Goal: Task Accomplishment & Management: Complete application form

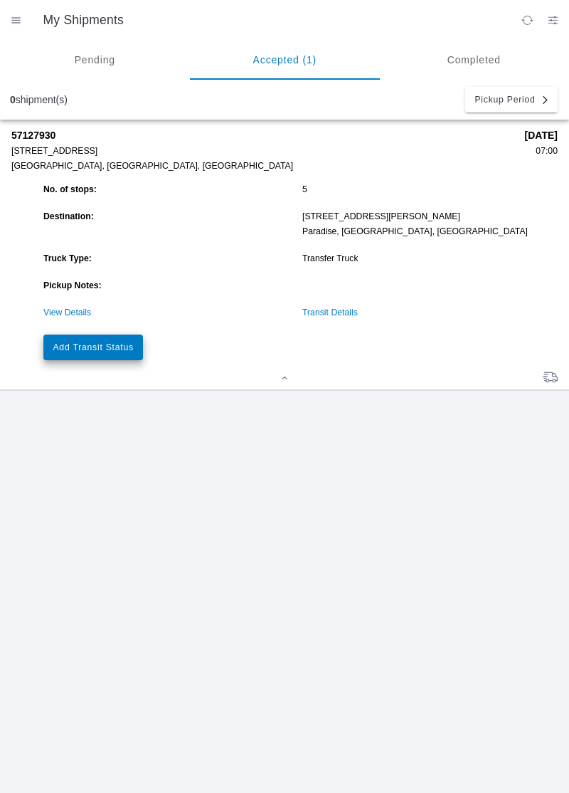
click at [86, 341] on button "Add Transit Status" at bounding box center [93, 347] width 100 height 26
click at [56, 312] on link "View Details" at bounding box center [67, 312] width 48 height 10
click at [71, 313] on link "View Details" at bounding box center [67, 312] width 48 height 10
click at [55, 316] on link "View Details" at bounding box center [67, 312] width 48 height 10
click at [58, 314] on link "View Details" at bounding box center [67, 312] width 48 height 10
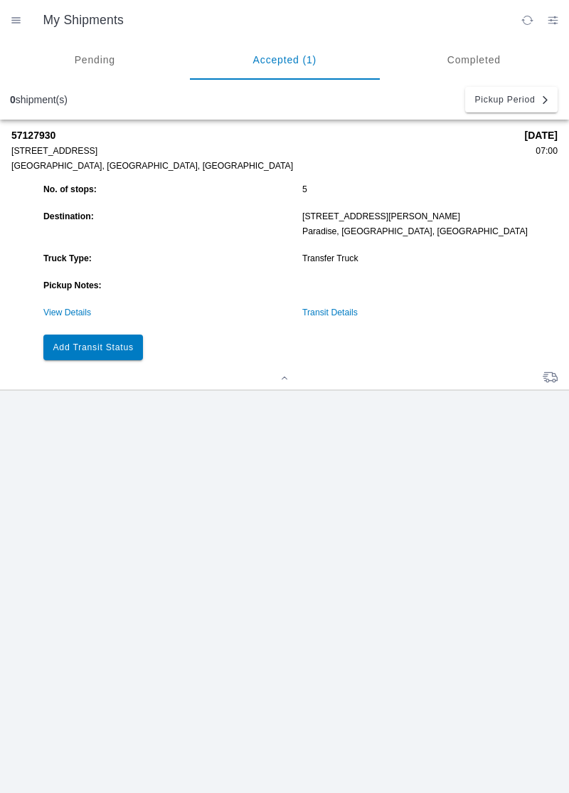
click at [53, 314] on link "View Details" at bounding box center [67, 312] width 48 height 10
click at [46, 312] on link "View Details" at bounding box center [67, 312] width 48 height 10
click at [72, 315] on link "View Details" at bounding box center [67, 312] width 48 height 10
click at [60, 315] on link "View Details" at bounding box center [67, 312] width 48 height 10
click at [60, 313] on link "View Details" at bounding box center [67, 312] width 48 height 10
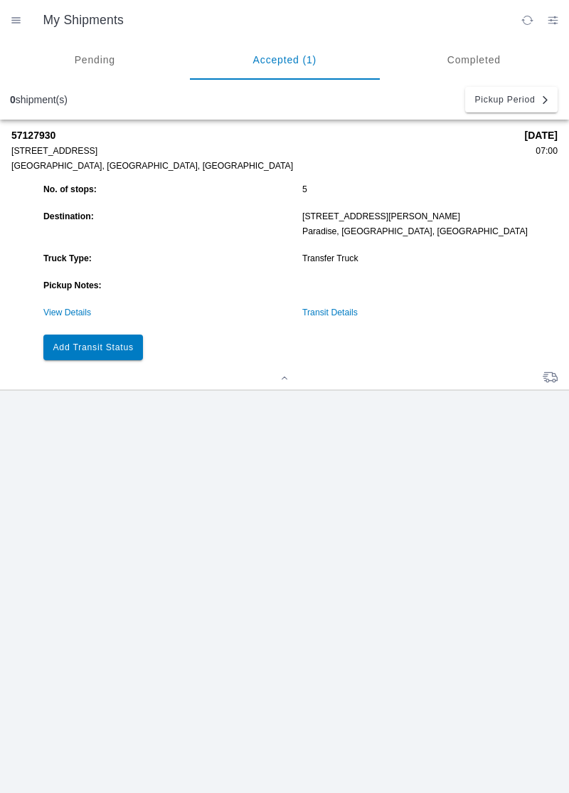
click at [16, 416] on div "57127930 [STREET_ADDRESS] [DATE] 07:00 No. of stops: 5 Destination: [STREET_ADD…" at bounding box center [284, 456] width 569 height 673
click at [58, 309] on ion-router-outlet "My Shipments Pending Accepted (1) Completed 0 shipment(s) Pickup Period 5712793…" at bounding box center [284, 396] width 569 height 793
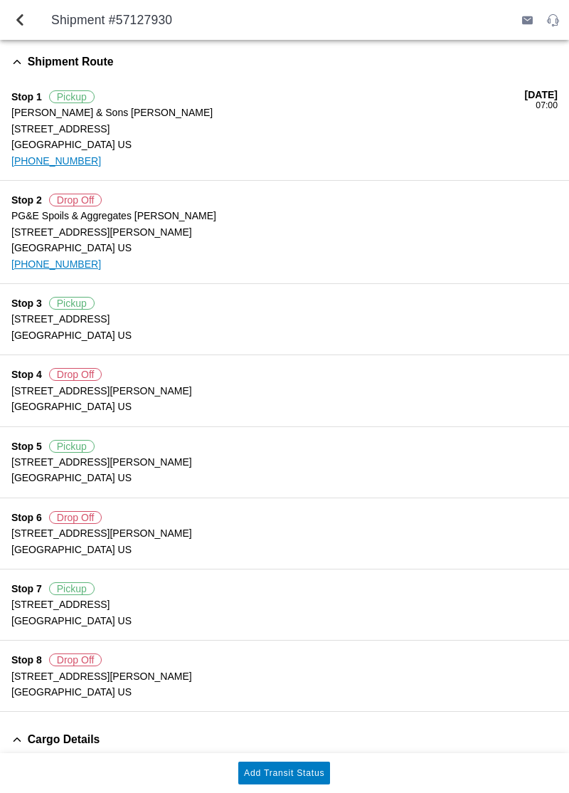
click at [54, 316] on ion-label "[STREET_ADDRESS]" at bounding box center [284, 319] width 546 height 16
click at [0, 0] on slot "Add Transit Status" at bounding box center [0, 0] width 0 height 0
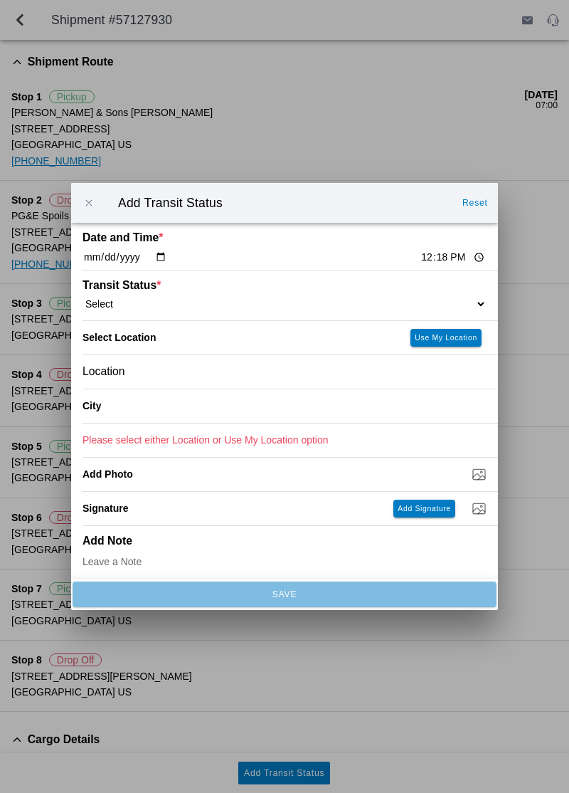
click at [170, 310] on select "Select Arrive at Drop Off Arrive at Pickup Break Start Break Stop Depart Drop O…" at bounding box center [285, 303] width 404 height 13
select select "ARVPULOC"
click at [465, 347] on button "Use My Location" at bounding box center [446, 338] width 71 height 18
type input "[GEOGRAPHIC_DATA]"
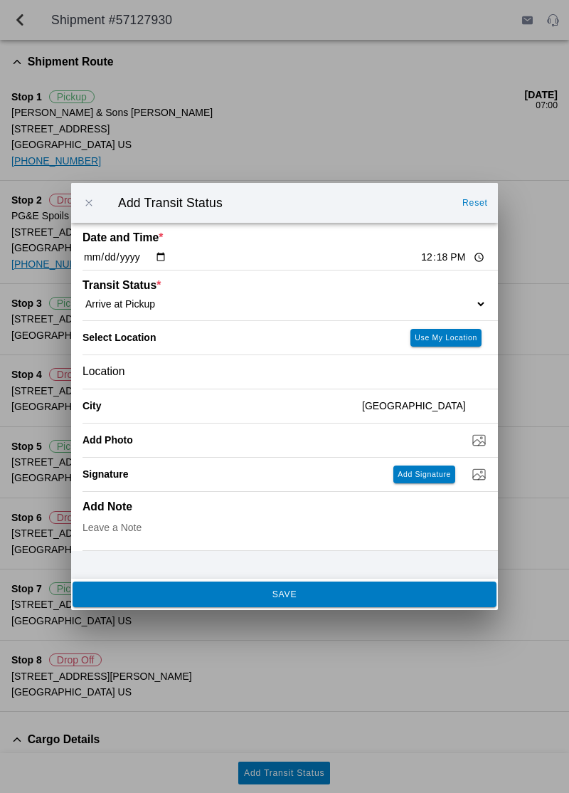
click at [131, 610] on ion-footer "SAVE" at bounding box center [284, 593] width 427 height 31
click at [147, 598] on span "SAVE" at bounding box center [284, 594] width 405 height 9
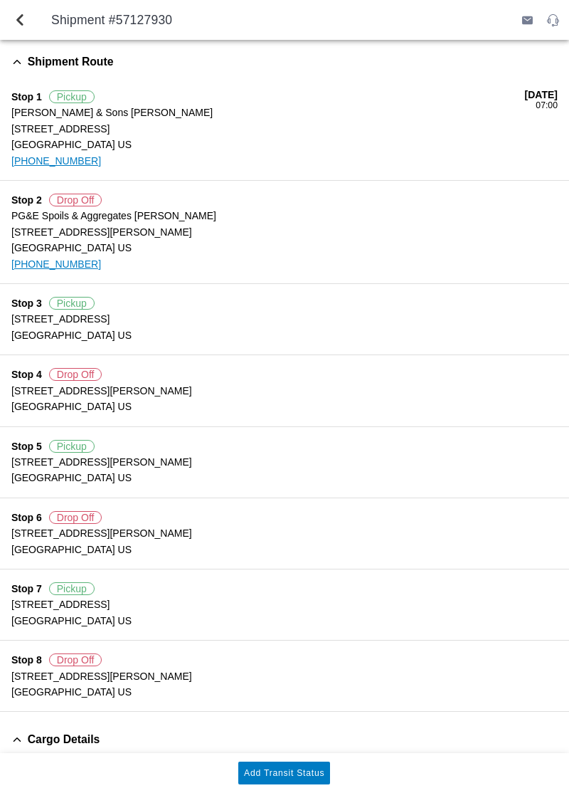
click at [0, 0] on slot "Add Transit Status" at bounding box center [0, 0] width 0 height 0
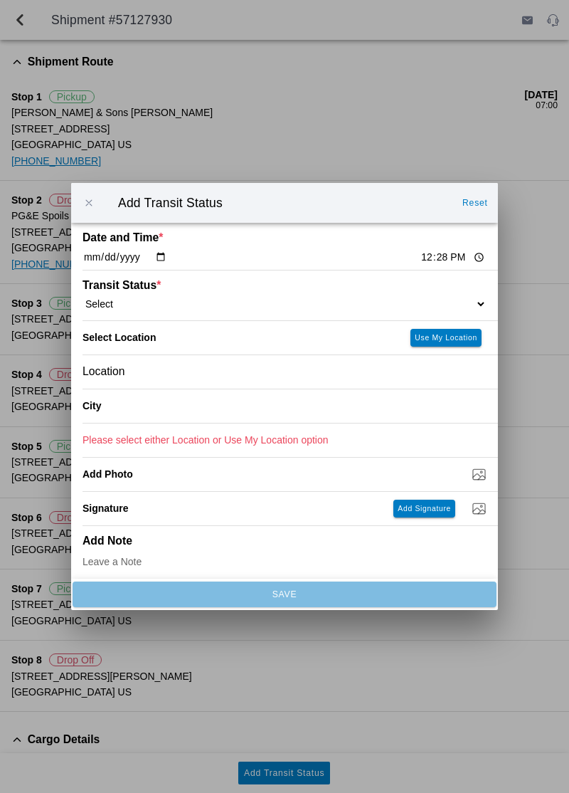
click at [421, 310] on select "Select Arrive at Drop Off Arrive at Pickup Break Start Break Stop Depart Drop O…" at bounding box center [285, 303] width 404 height 13
select select "DPTPULOC"
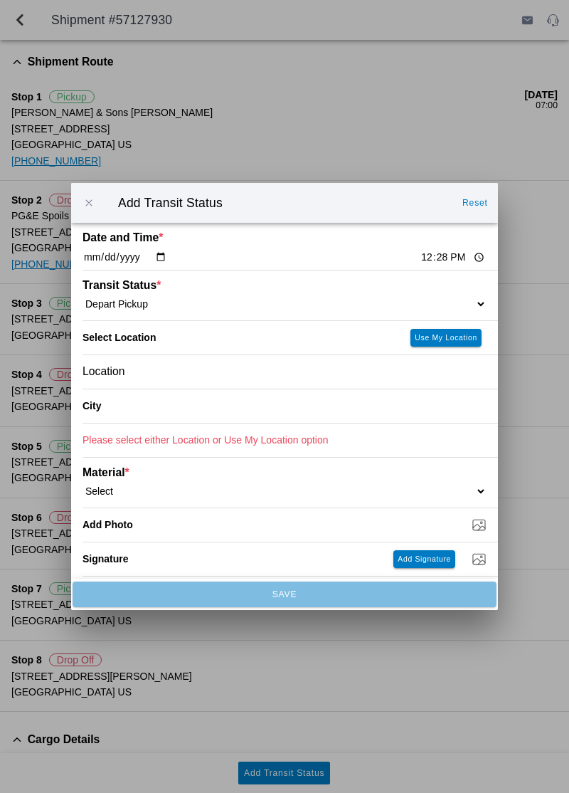
click at [0, 0] on slot "Use My Location" at bounding box center [0, 0] width 0 height 0
type input "[GEOGRAPHIC_DATA]"
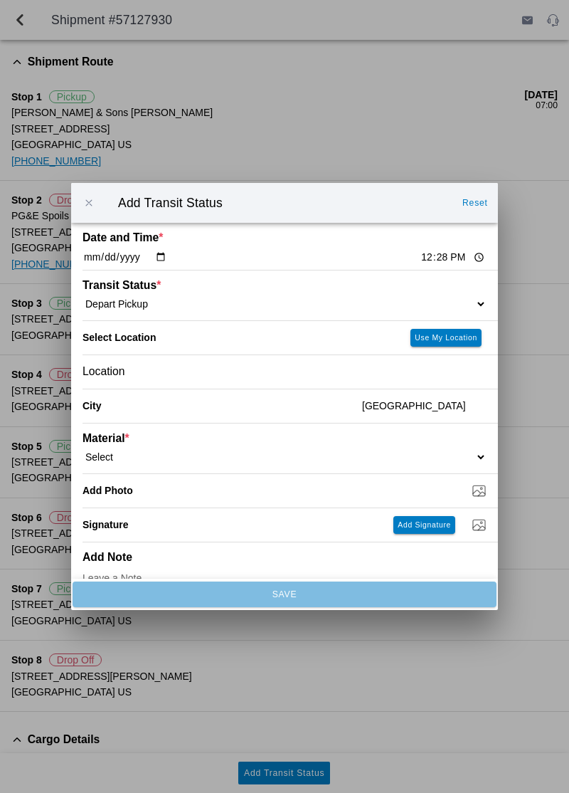
click at [146, 463] on select "Select 1" x 3" Rock 1" x 4" Rock 2" x 4" Rock Asphalt Cold Patch Backfill Spec …" at bounding box center [285, 456] width 404 height 13
select select "708651"
click at [477, 498] on input "Dump / Quarry Tag *" at bounding box center [291, 490] width 416 height 16
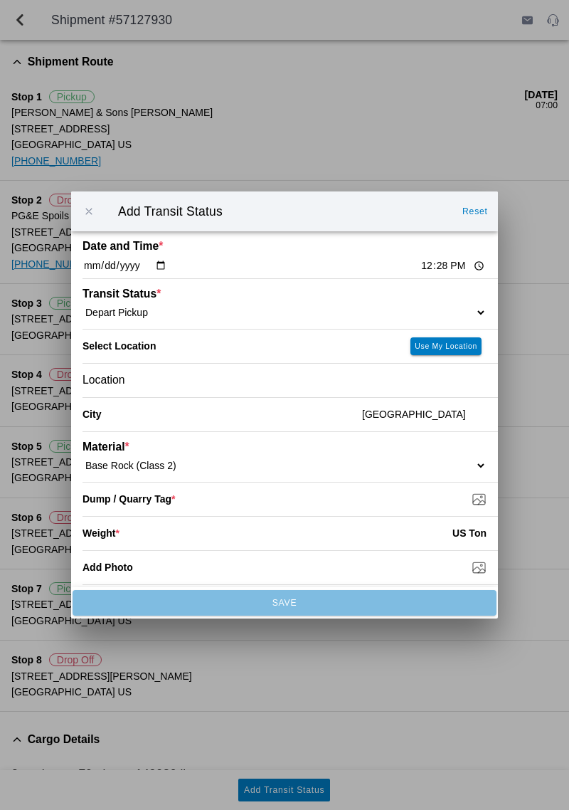
type input "C:\fakepath\17605565162938751757864057205408.jpg"
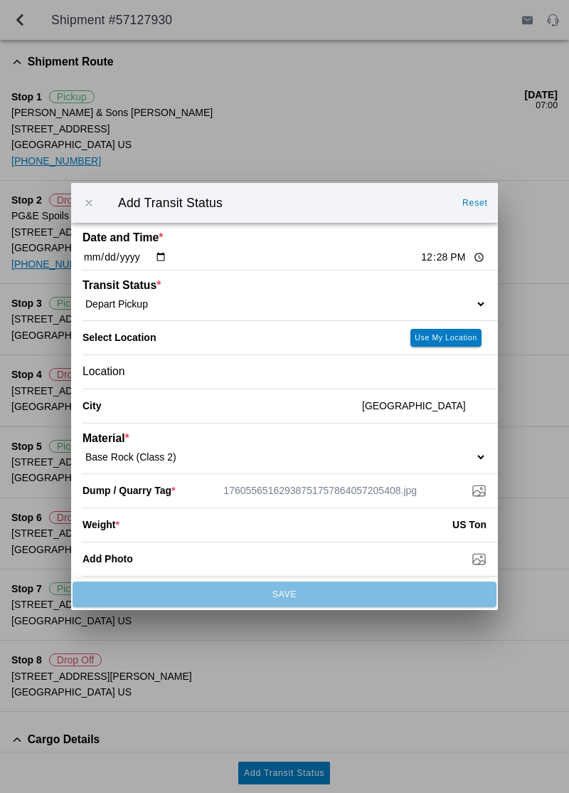
click at [139, 540] on input "number" at bounding box center [286, 524] width 333 height 31
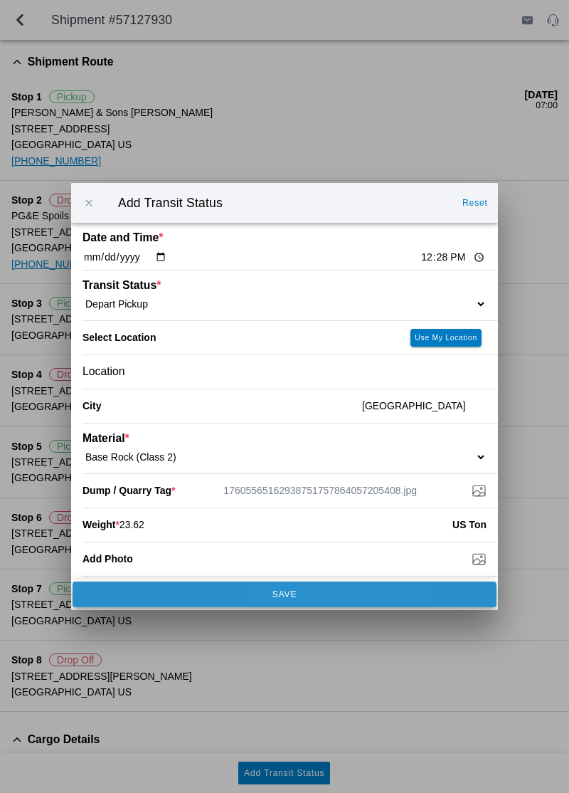
type input "23.62"
click at [392, 598] on span "SAVE" at bounding box center [284, 594] width 405 height 9
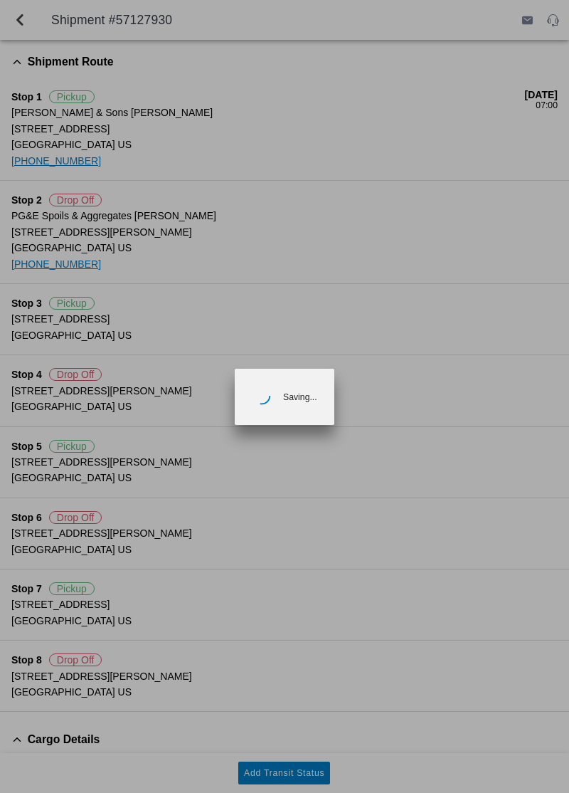
click at [289, 533] on ion-backdrop at bounding box center [284, 396] width 569 height 793
click at [279, 540] on ion-backdrop at bounding box center [284, 396] width 569 height 793
click at [300, 528] on ion-backdrop at bounding box center [284, 396] width 569 height 793
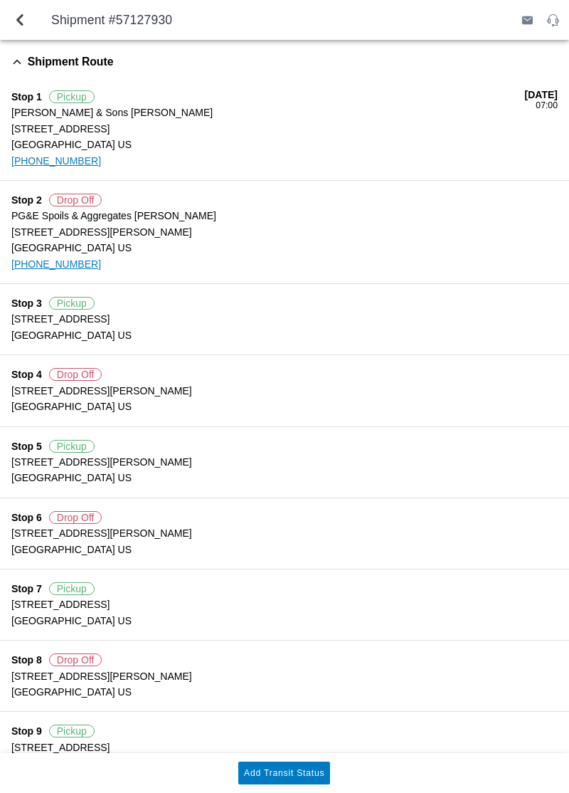
click at [18, 741] on ion-label "[STREET_ADDRESS]" at bounding box center [284, 747] width 546 height 16
click at [0, 0] on slot "Add Transit Status" at bounding box center [0, 0] width 0 height 0
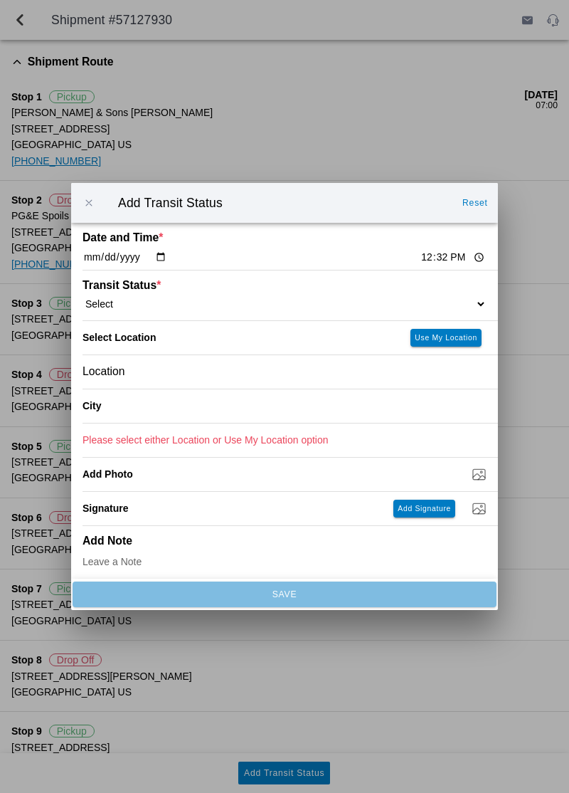
click at [420, 265] on input "12:32" at bounding box center [453, 257] width 67 height 15
type input "23:30"
click at [421, 310] on select "Select Arrive at Drop Off Arrive at Pickup Break Start Break Stop Depart Drop O…" at bounding box center [285, 303] width 404 height 13
select select "BREAKSTART"
click at [450, 347] on button "Use My Location" at bounding box center [446, 338] width 71 height 18
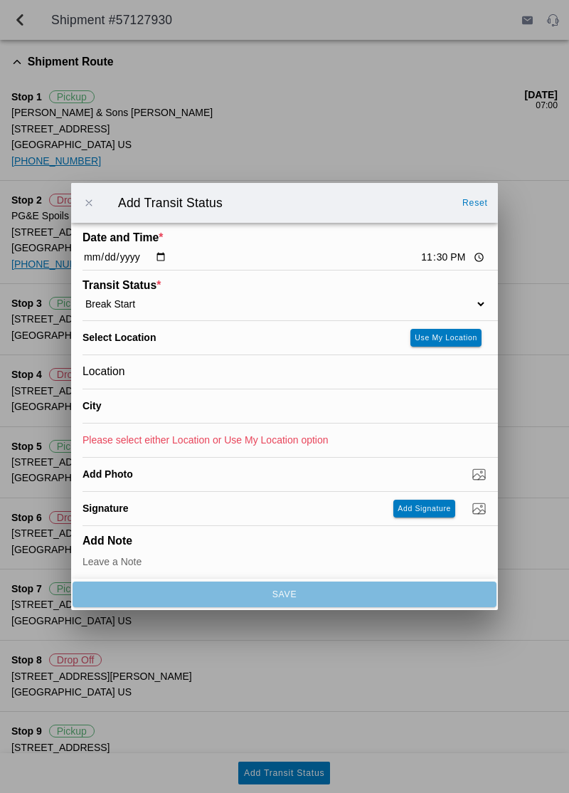
type input "[GEOGRAPHIC_DATA]"
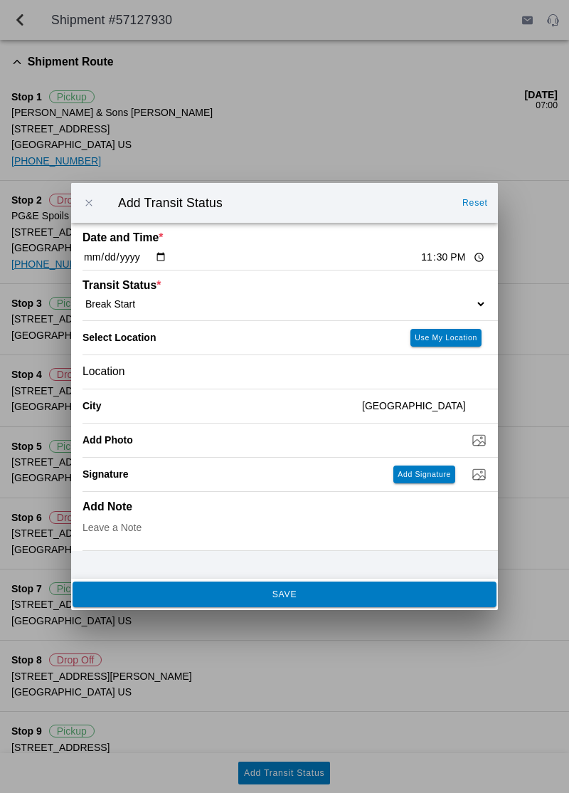
click at [324, 607] on button "SAVE" at bounding box center [285, 594] width 424 height 26
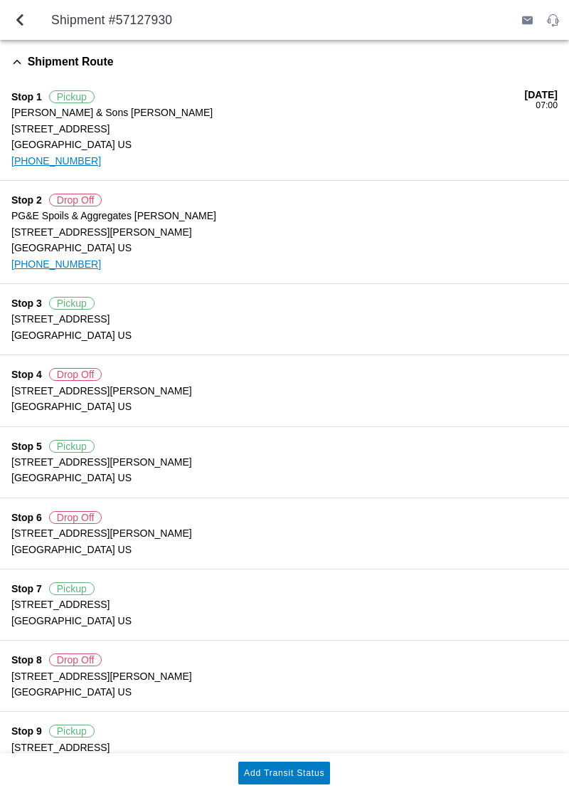
click at [302, 784] on button "Add Transit Status" at bounding box center [284, 772] width 92 height 23
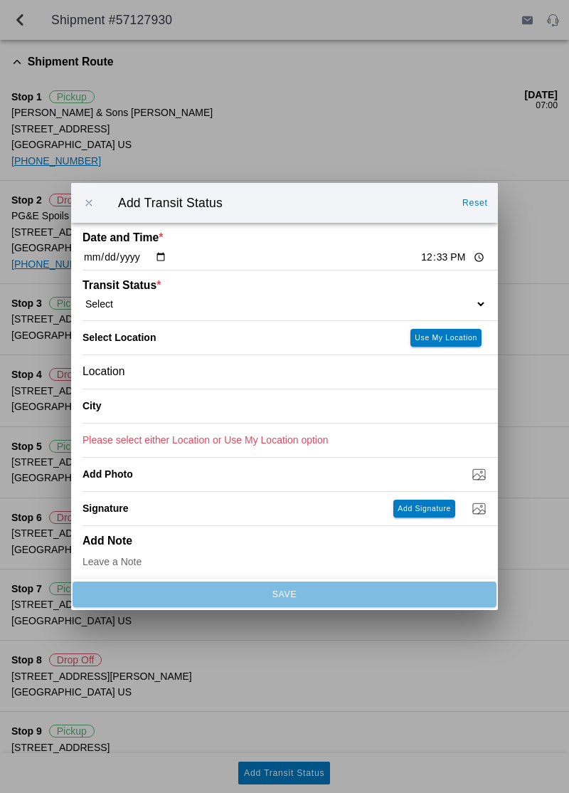
click at [420, 265] on input "12:33" at bounding box center [453, 257] width 67 height 15
type input "12:00"
click at [427, 320] on div "Transit Status * Select Arrive at Drop Off Arrive at Pickup Break Start Break S…" at bounding box center [285, 295] width 404 height 50
click at [381, 310] on select "Select Arrive at Drop Off Arrive at Pickup Break Start Break Stop Depart Drop O…" at bounding box center [285, 303] width 404 height 13
select select "BREAKSTOP"
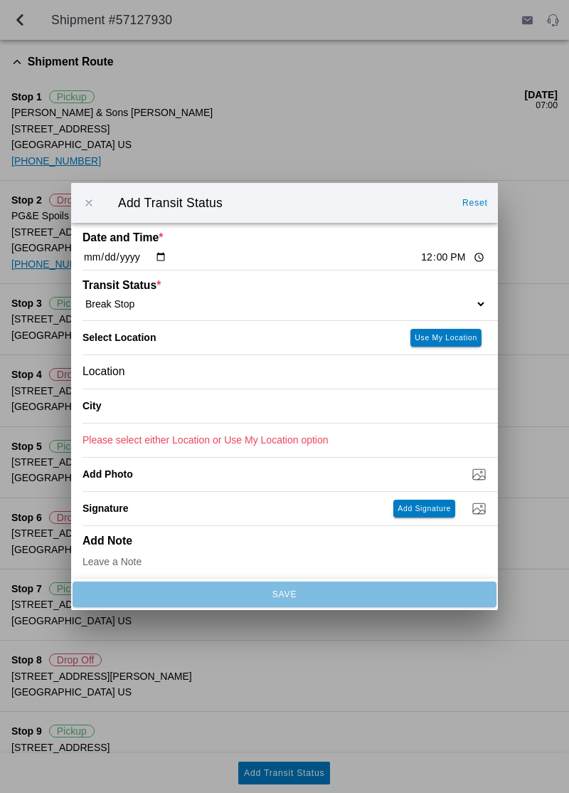
click at [0, 0] on slot "Use My Location" at bounding box center [0, 0] width 0 height 0
type input "[GEOGRAPHIC_DATA]"
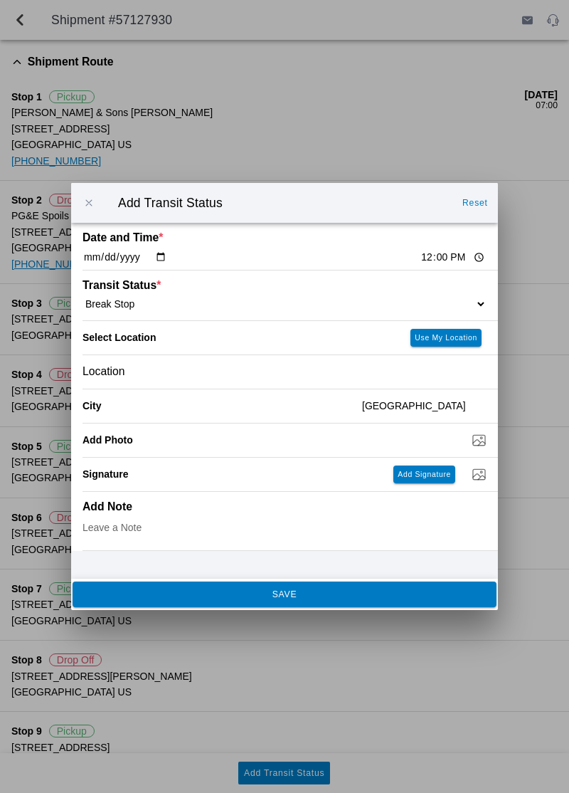
click at [333, 598] on span "SAVE" at bounding box center [284, 594] width 405 height 9
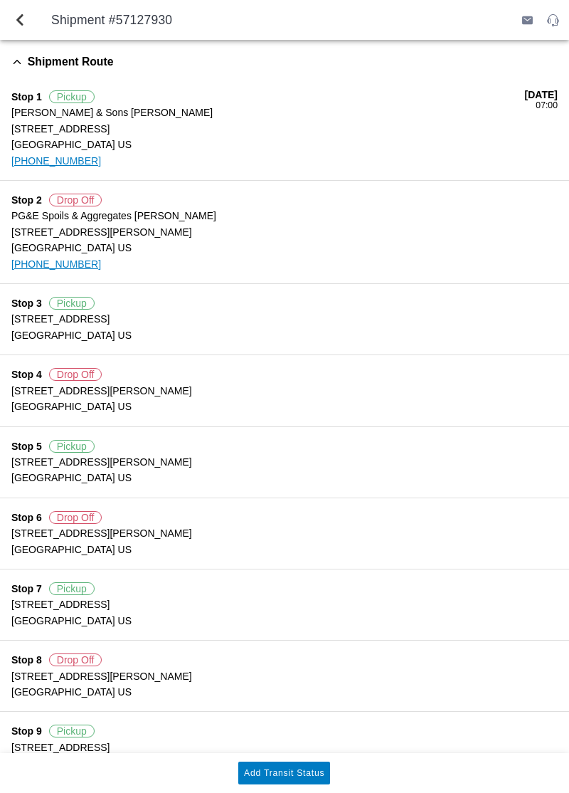
click at [295, 784] on button "Add Transit Status" at bounding box center [284, 772] width 92 height 23
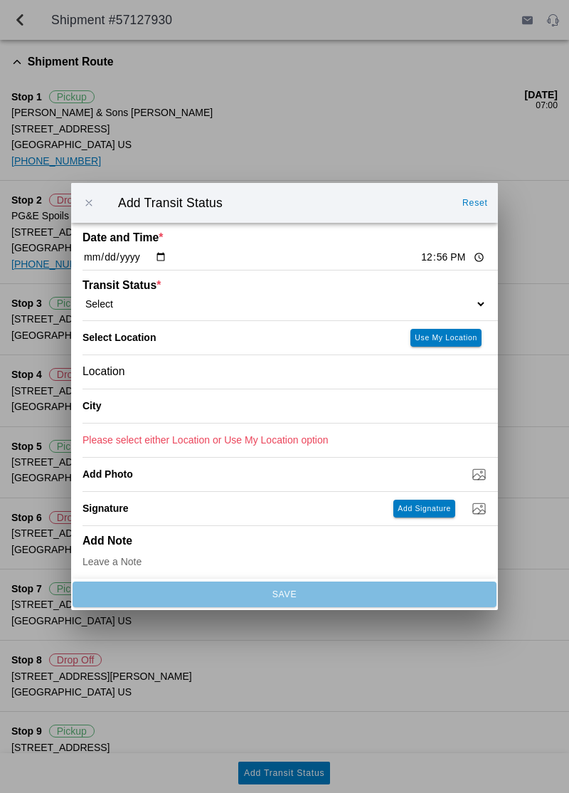
click at [132, 292] on ion-label "Transit Status *" at bounding box center [234, 285] width 303 height 13
click at [124, 310] on select "Select Arrive at Drop Off Arrive at Pickup Break Start Break Stop Depart Drop O…" at bounding box center [285, 303] width 404 height 13
click at [463, 310] on select "Select Arrive at Drop Off Arrive at Pickup Break Start Break Stop Depart Drop O…" at bounding box center [285, 303] width 404 height 13
select select "ARVDLVLOC"
click at [0, 0] on slot "Use My Location" at bounding box center [0, 0] width 0 height 0
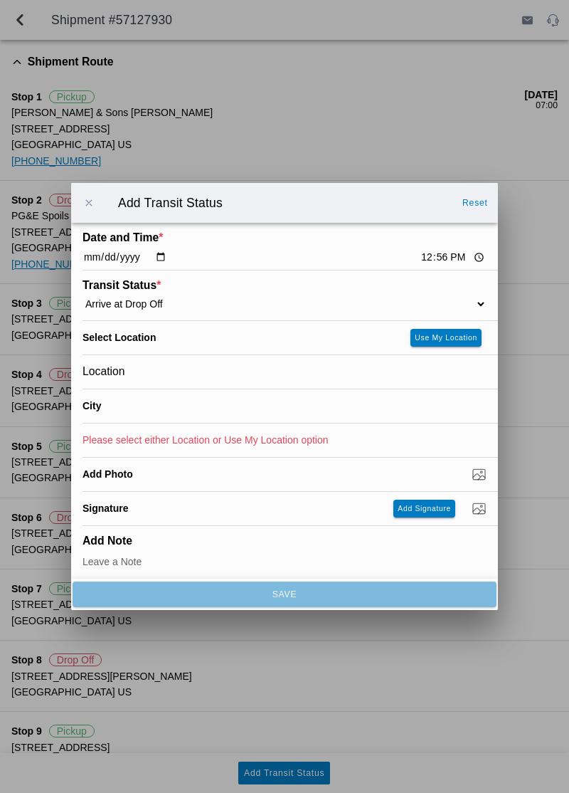
type input "Paradise"
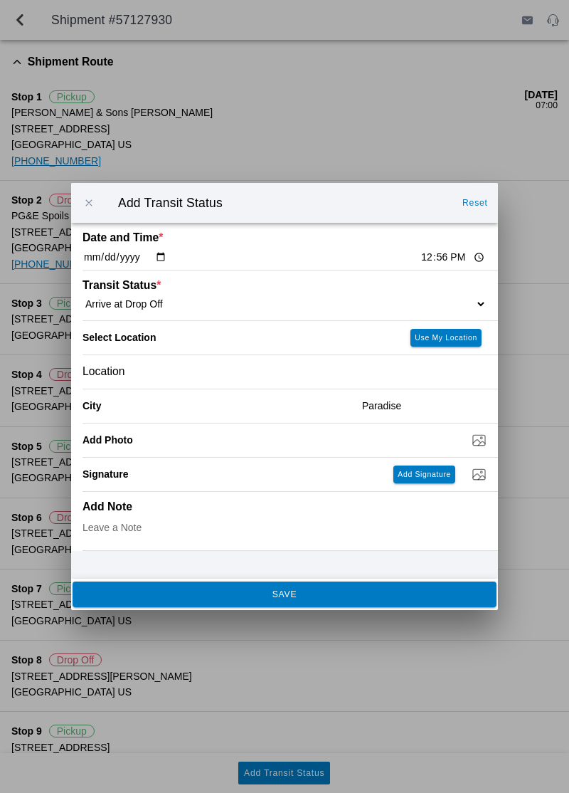
click at [391, 598] on span "SAVE" at bounding box center [284, 594] width 405 height 9
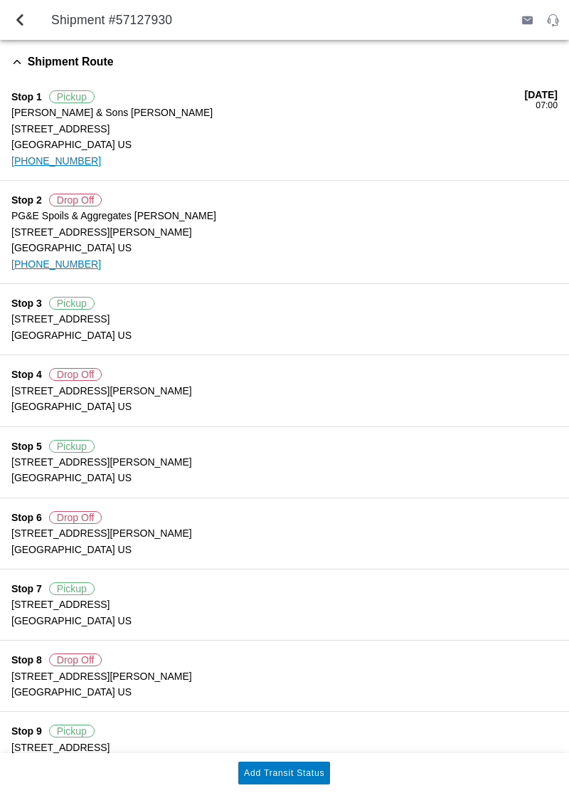
click at [0, 0] on slot "Add Transit Status" at bounding box center [0, 0] width 0 height 0
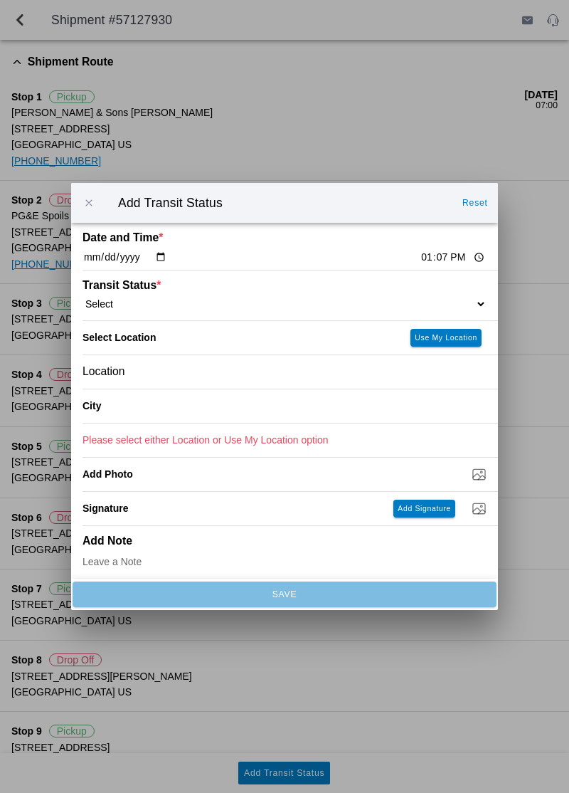
click at [441, 310] on select "Select Arrive at Drop Off Arrive at Pickup Break Start Break Stop Depart Drop O…" at bounding box center [285, 303] width 404 height 13
click at [411, 310] on select "Select Arrive at Drop Off Arrive at Pickup Break Start Break Stop Depart Drop O…" at bounding box center [285, 303] width 404 height 13
select select "DPTDLVLOC"
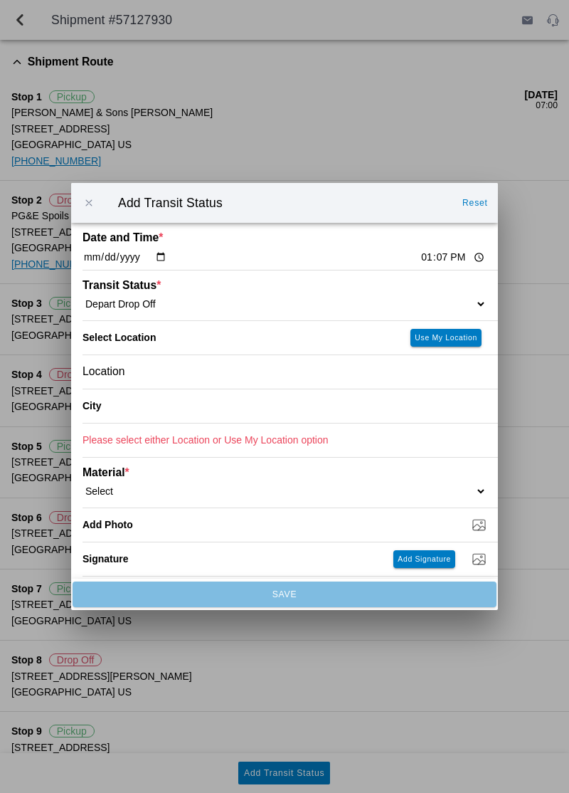
click at [0, 0] on slot "Use My Location" at bounding box center [0, 0] width 0 height 0
type input "Paradise"
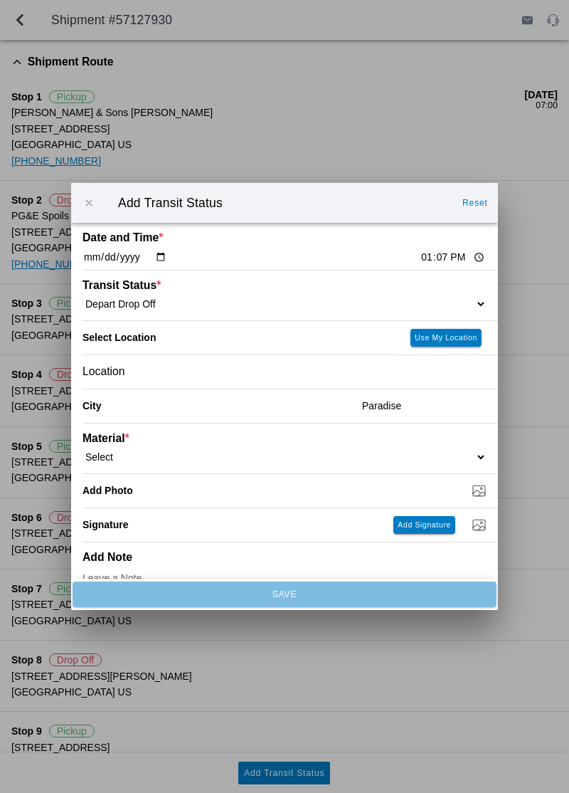
click at [420, 265] on input "13:07" at bounding box center [453, 257] width 67 height 15
type input "13:12"
click at [366, 463] on select "Select 1" x 3" Rock 1" x 4" Rock 2" x 4" Rock Asphalt Cold Patch Backfill Spec …" at bounding box center [285, 456] width 404 height 13
select select "708651"
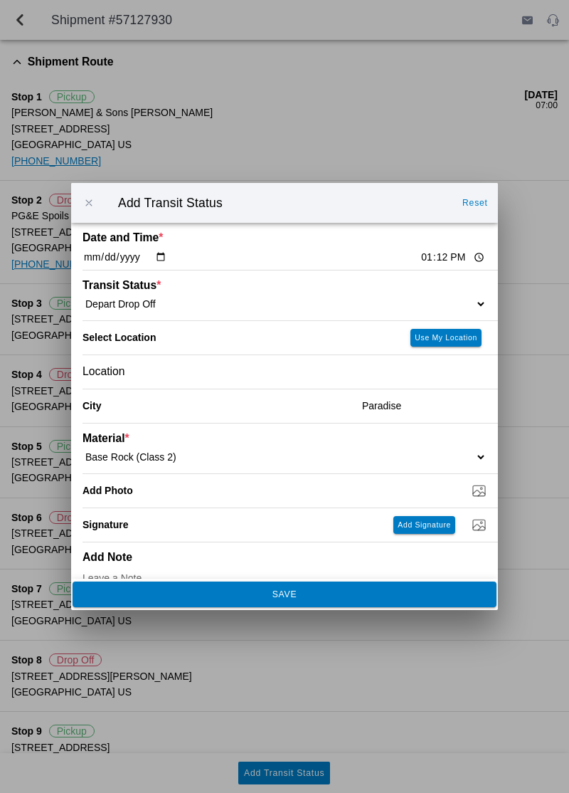
click at [283, 607] on button "SAVE" at bounding box center [285, 594] width 424 height 26
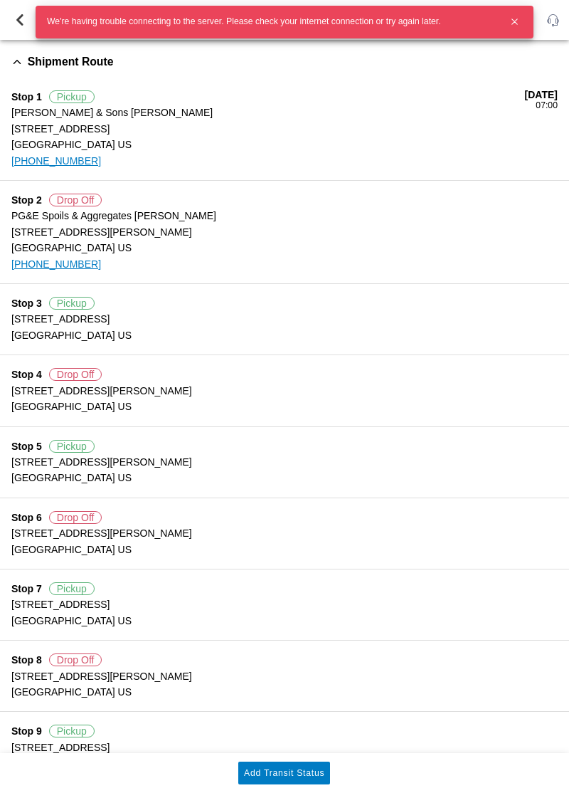
click at [514, 16] on icon "button" at bounding box center [515, 22] width 12 height 12
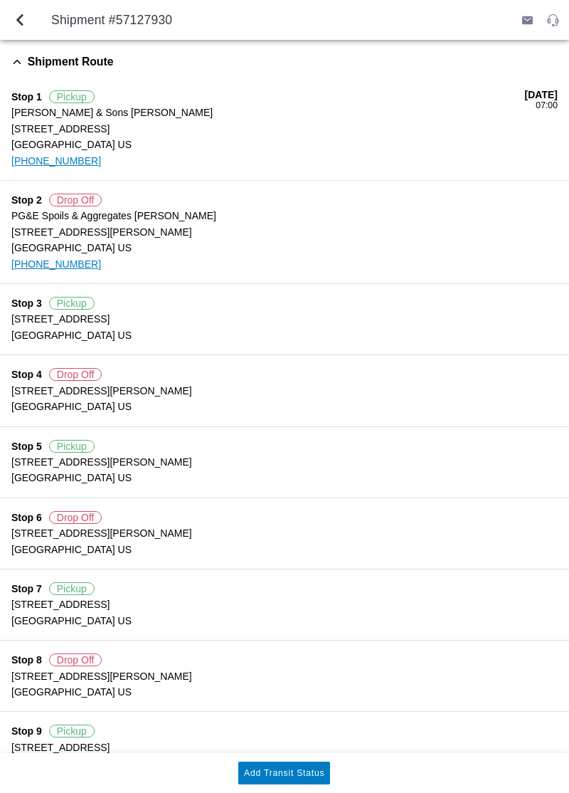
click at [23, 22] on span "back" at bounding box center [19, 20] width 17 height 34
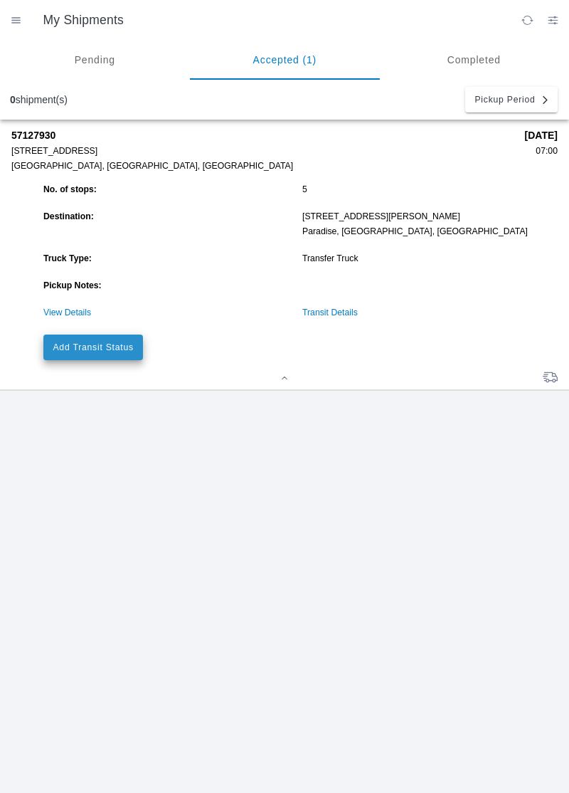
click at [75, 359] on button "Add Transit Status" at bounding box center [93, 347] width 100 height 26
click at [79, 342] on button "Add Transit Status" at bounding box center [93, 347] width 100 height 26
click at [84, 336] on button "Add Transit Status" at bounding box center [93, 347] width 100 height 26
click at [0, 0] on slot "Add Transit Status" at bounding box center [0, 0] width 0 height 0
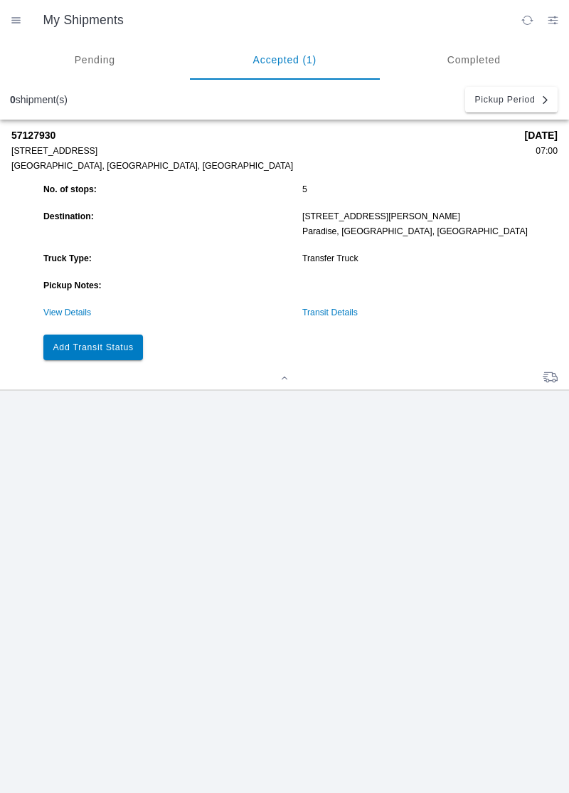
click at [102, 356] on button "Add Transit Status" at bounding box center [93, 347] width 100 height 26
click at [0, 0] on slot "Add Transit Status" at bounding box center [0, 0] width 0 height 0
click at [80, 356] on button "Add Transit Status" at bounding box center [93, 347] width 100 height 26
click at [84, 358] on button "Add Transit Status" at bounding box center [93, 347] width 100 height 26
click at [92, 354] on button "Add Transit Status" at bounding box center [93, 347] width 100 height 26
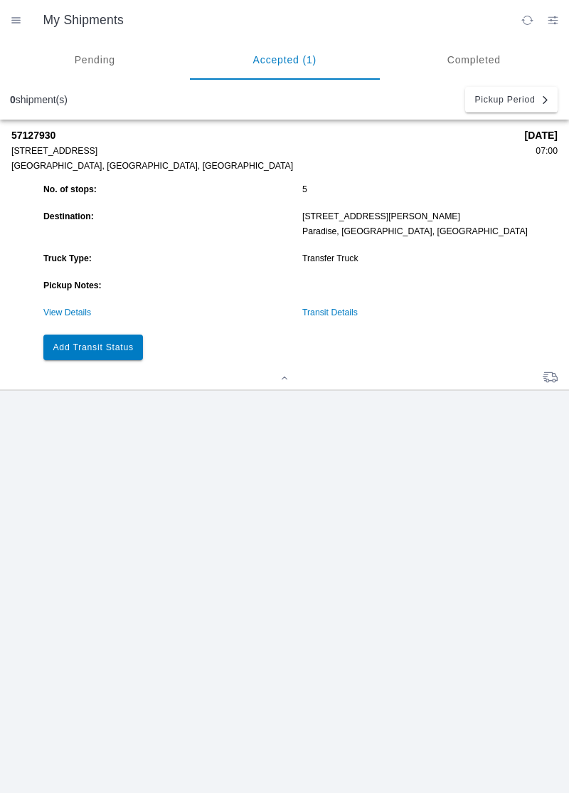
click at [68, 313] on link "View Details" at bounding box center [67, 312] width 48 height 10
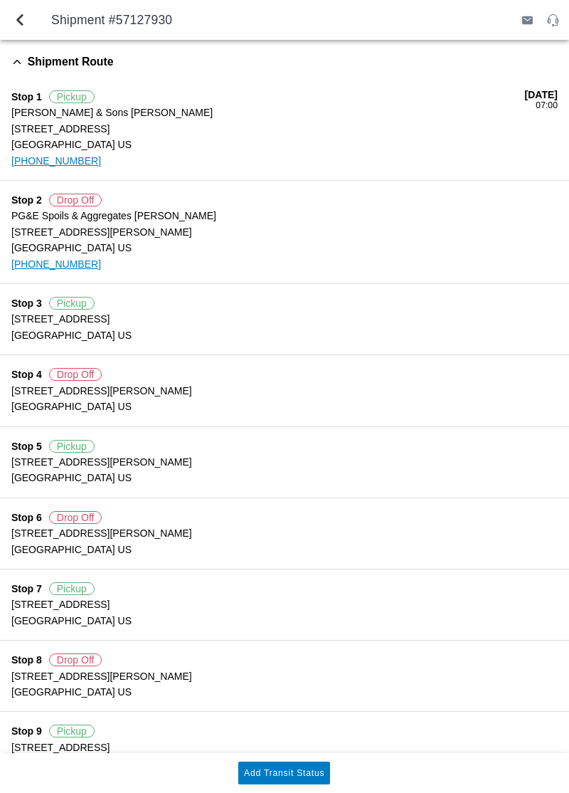
click at [0, 0] on slot "Add Transit Status" at bounding box center [0, 0] width 0 height 0
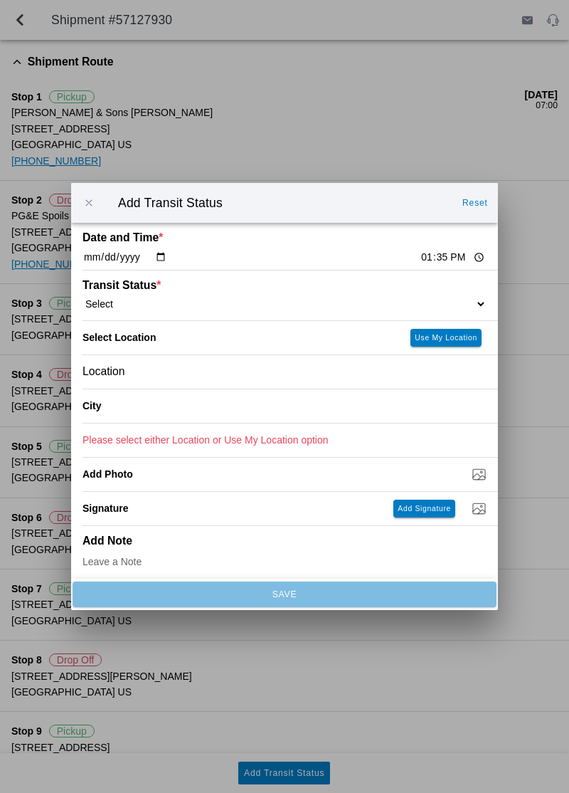
click at [157, 291] on span "*" at bounding box center [159, 285] width 4 height 12
click at [145, 310] on select "Select Arrive at Drop Off Arrive at Pickup Break Start Break Stop Depart Drop O…" at bounding box center [285, 303] width 404 height 13
select select "ARVPULOC"
click at [0, 0] on slot "Use My Location" at bounding box center [0, 0] width 0 height 0
type input "[GEOGRAPHIC_DATA]"
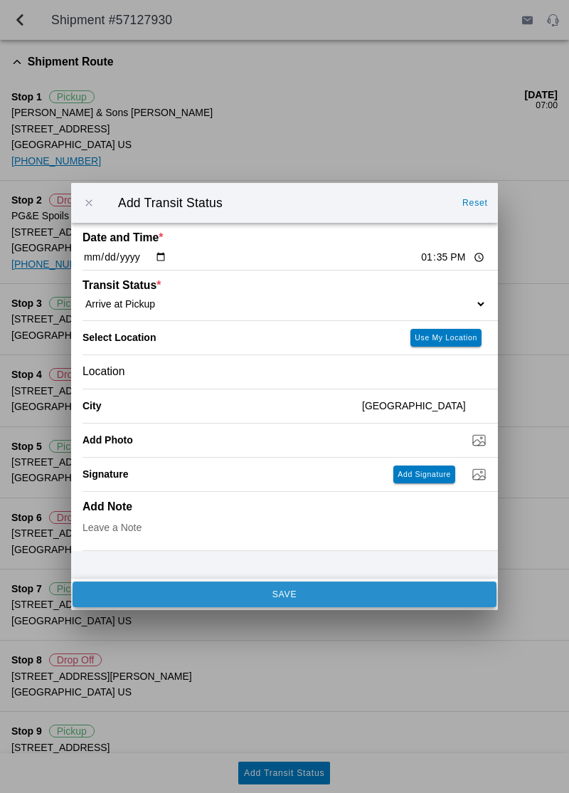
click at [149, 607] on button "SAVE" at bounding box center [285, 594] width 424 height 26
